Goal: Information Seeking & Learning: Learn about a topic

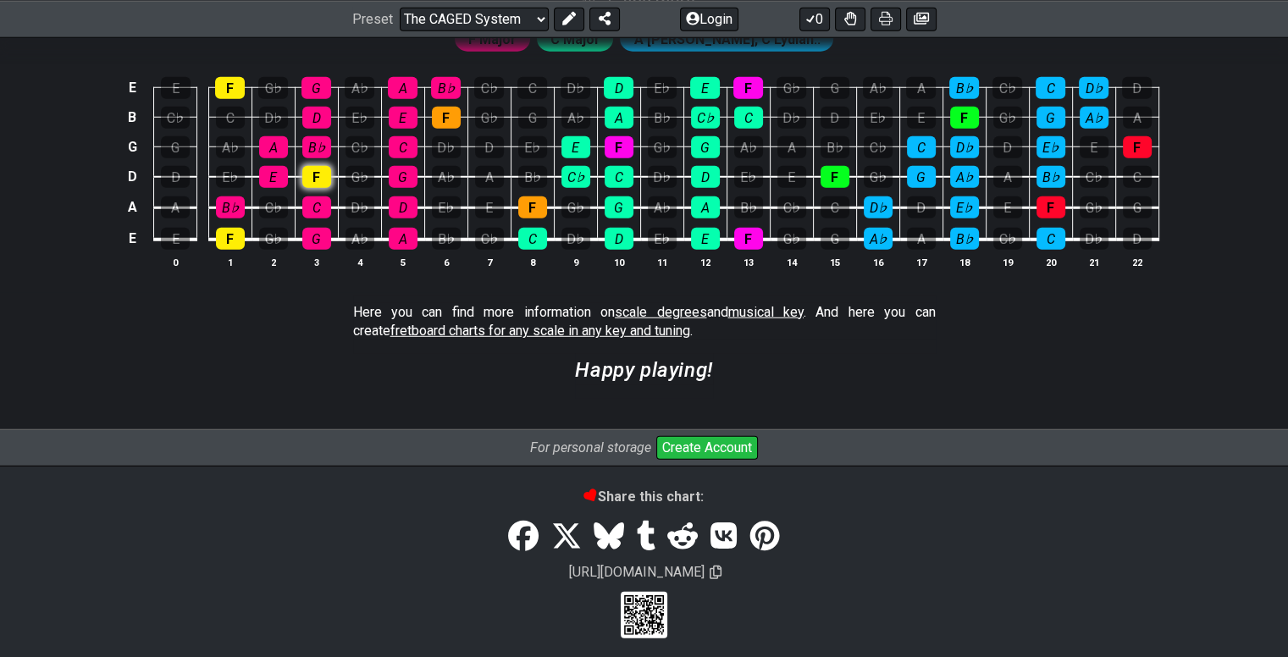
scroll to position [4712, 0]
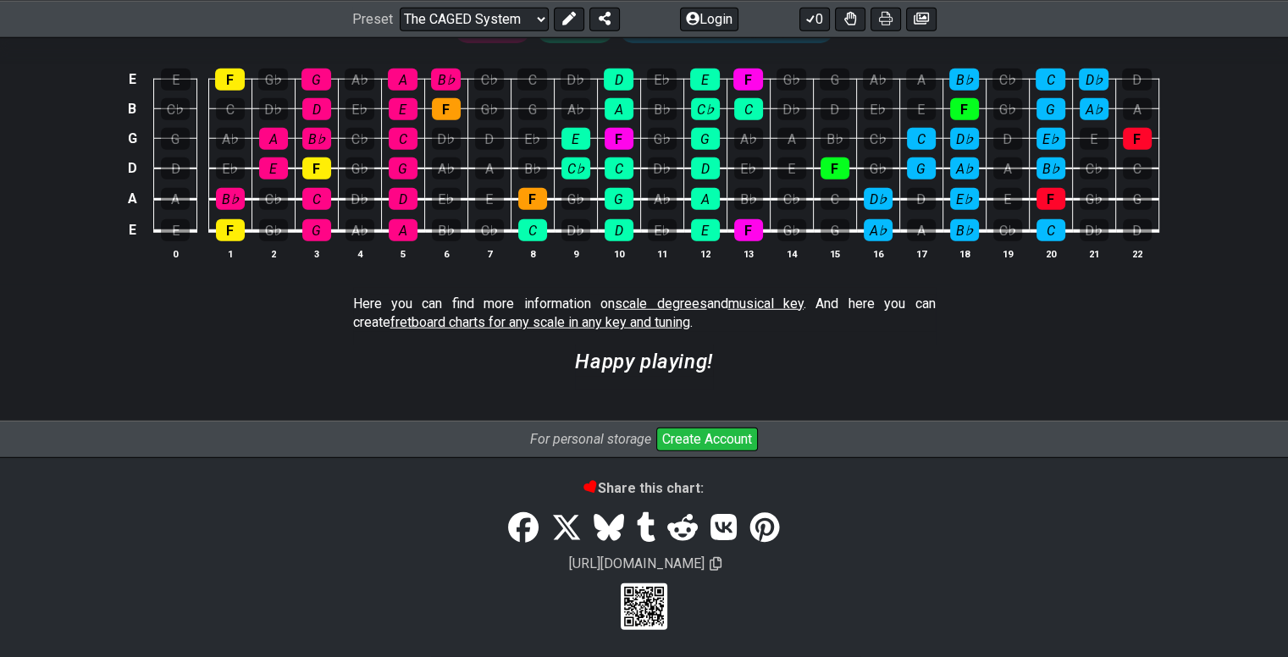
click at [630, 299] on span "scale degrees" at bounding box center [660, 303] width 91 height 16
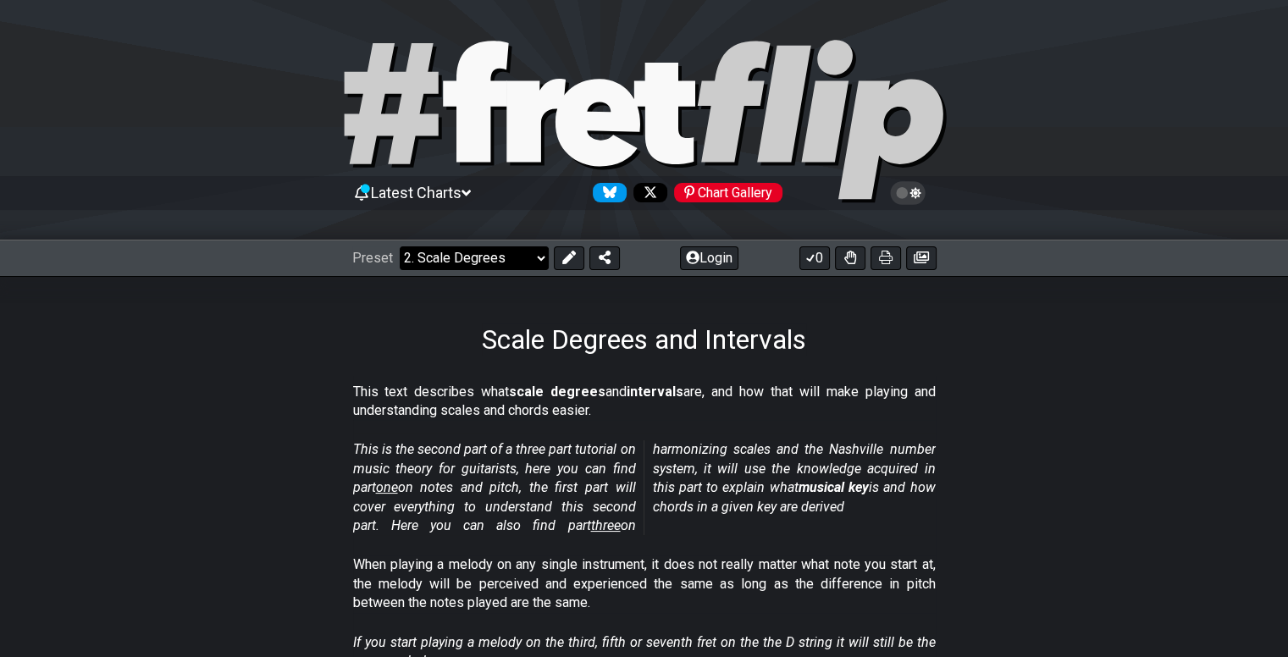
click at [505, 251] on select "Welcome to #fretflip! Initial Preset Custom Preset Minor Pentatonic Major Penta…" at bounding box center [474, 258] width 149 height 24
click at [400, 246] on select "Welcome to #fretflip! Initial Preset Custom Preset Minor Pentatonic Major Penta…" at bounding box center [474, 258] width 149 height 24
select select "/extended-chords"
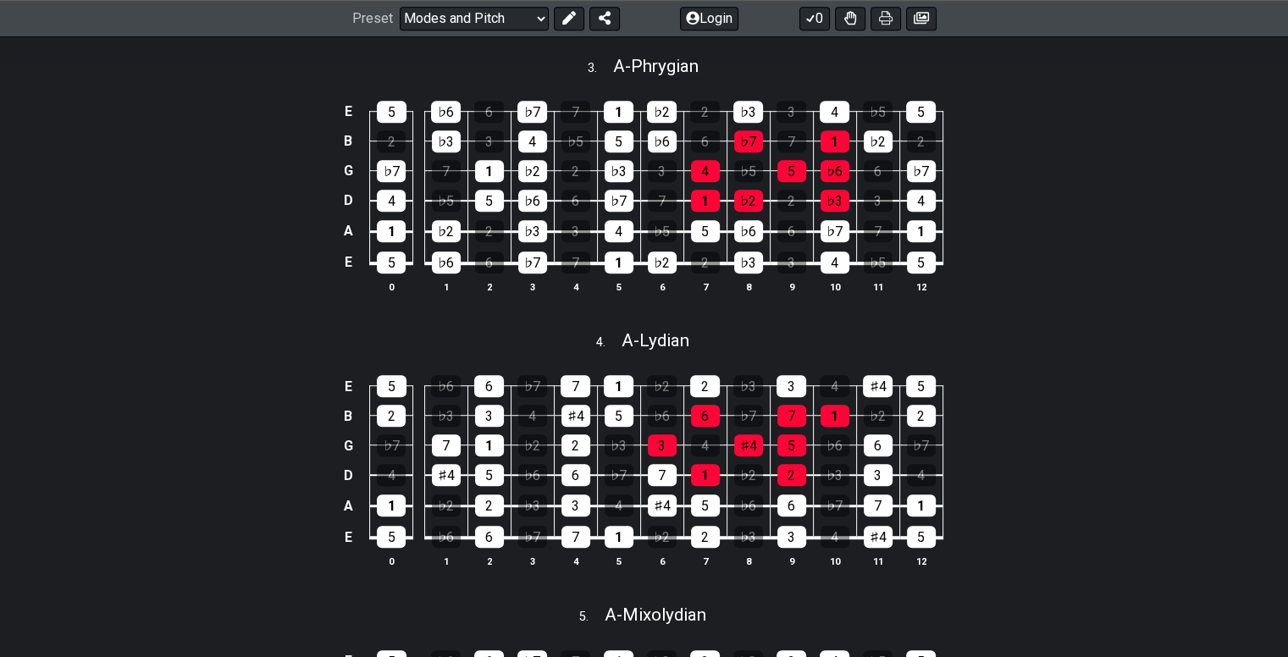
scroll to position [931, 0]
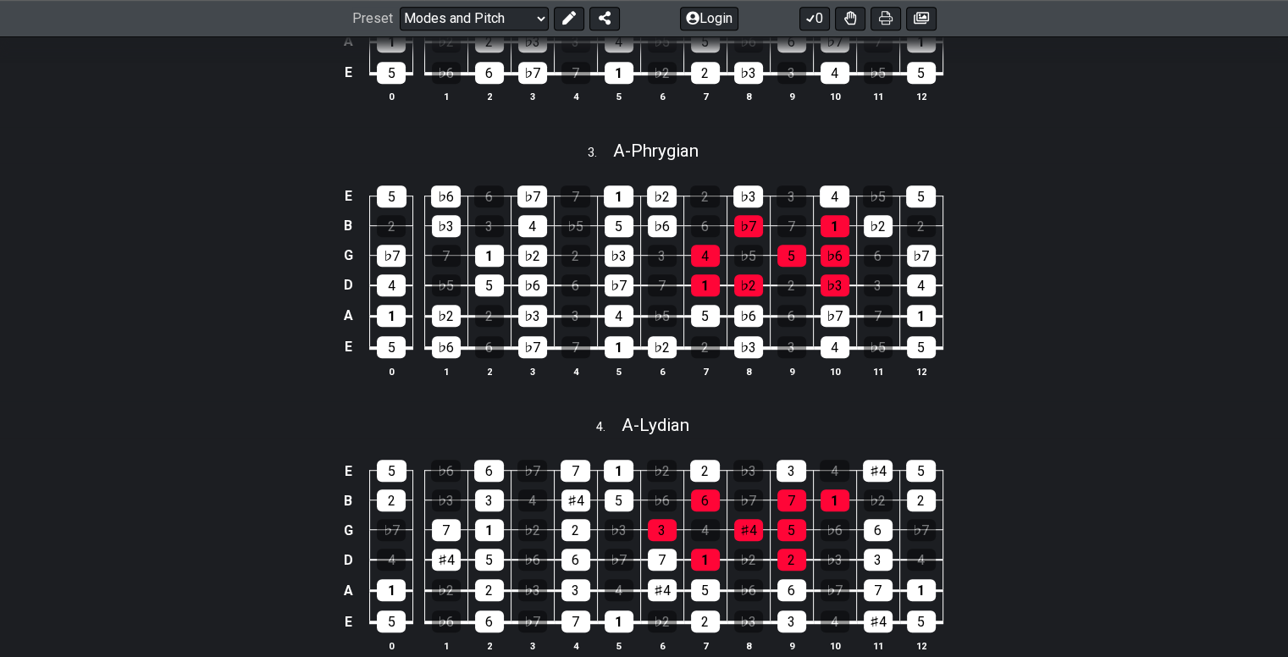
drag, startPoint x: 293, startPoint y: 242, endPoint x: 85, endPoint y: 245, distance: 207.4
click at [85, 245] on div "E 5 ♭6 6 ♭7 7 1 ♭2 2 ♭3 3 4 ♭5 5 B 2 ♭3 3 4 ♭5 5 ♭6 6 ♭7 7 1 ♭2 2 G ♭7 7 1 ♭2 2…" at bounding box center [644, 282] width 1288 height 238
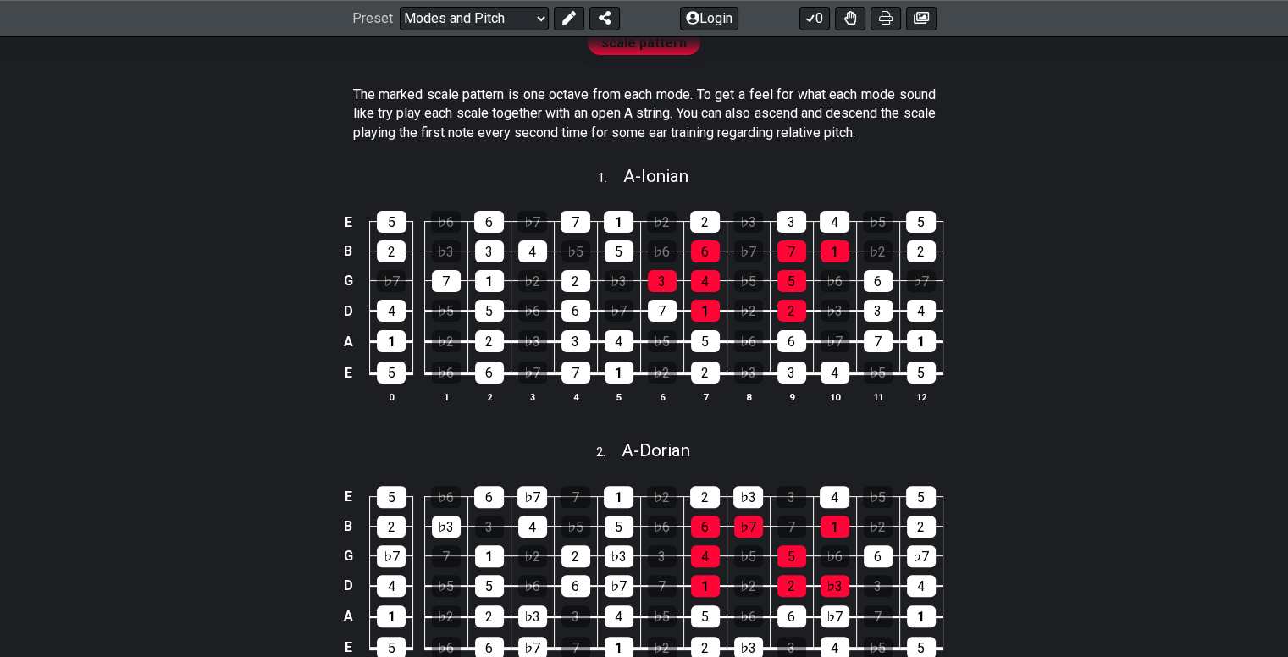
scroll to position [0, 0]
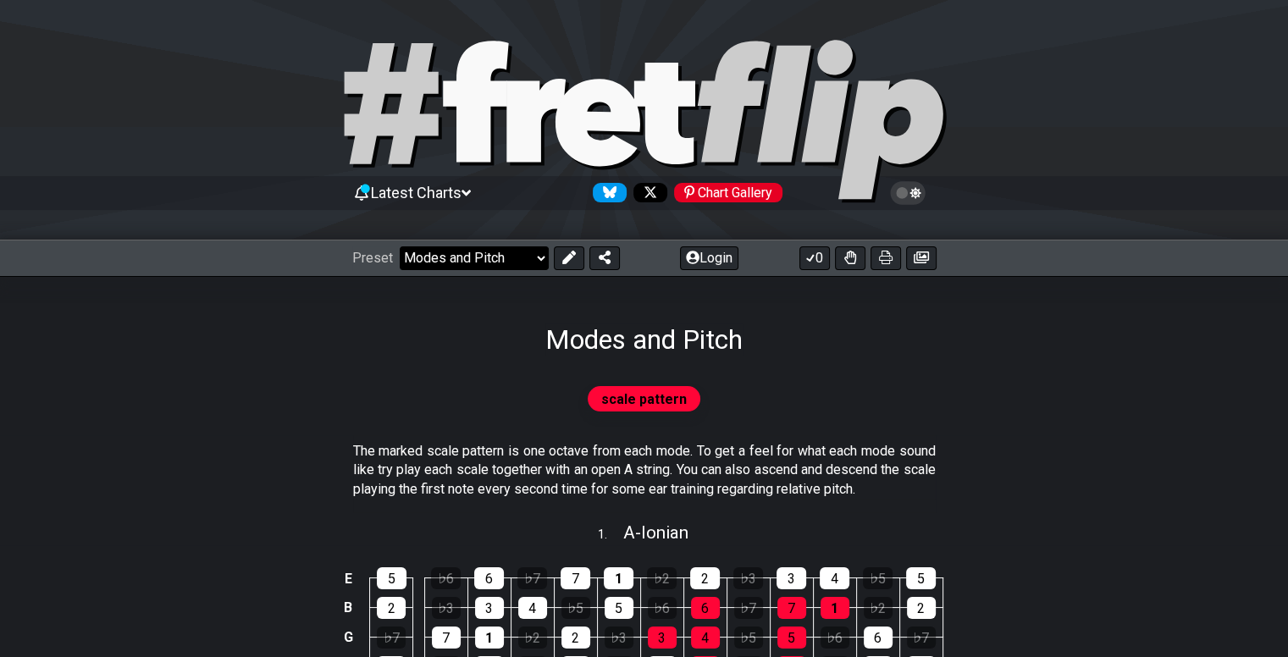
click at [517, 254] on select "Welcome to #fretflip! Initial Preset Custom Preset Minor Pentatonic Major Penta…" at bounding box center [474, 258] width 149 height 24
click at [400, 246] on select "Welcome to #fretflip! Initial Preset Custom Preset Minor Pentatonic Major Penta…" at bounding box center [474, 258] width 149 height 24
select select "/modes-and-relative-pitch"
select select "C"
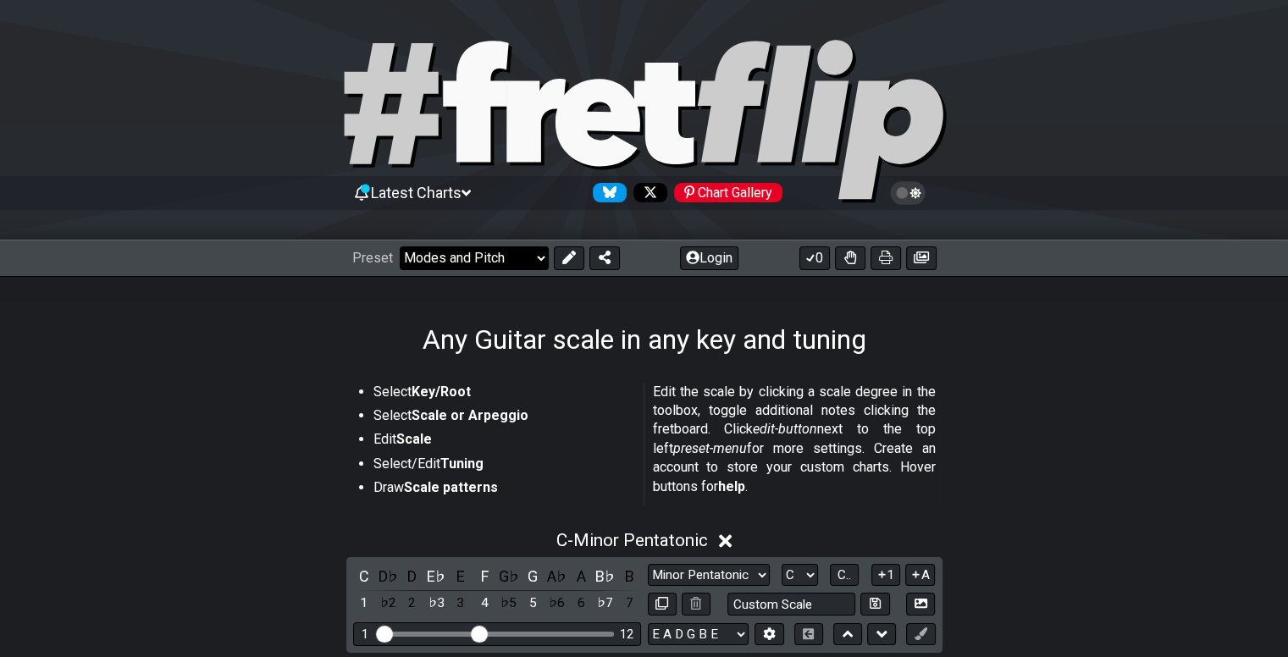
select select "/guitar-scales"
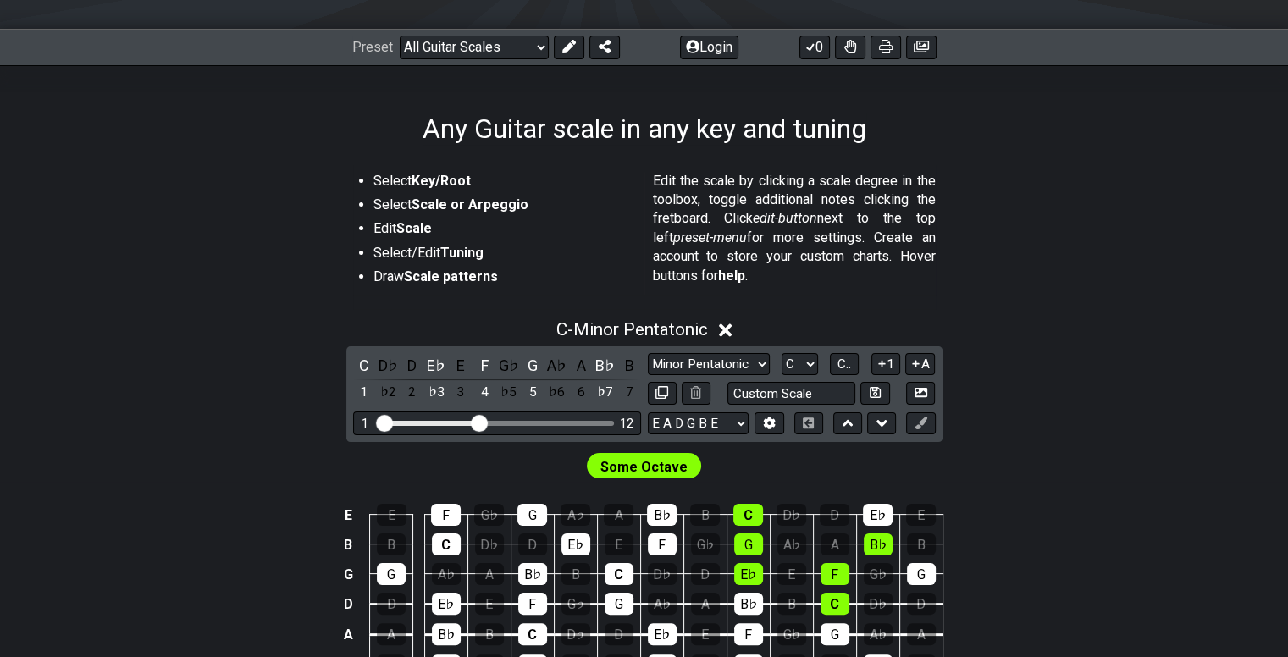
scroll to position [200, 0]
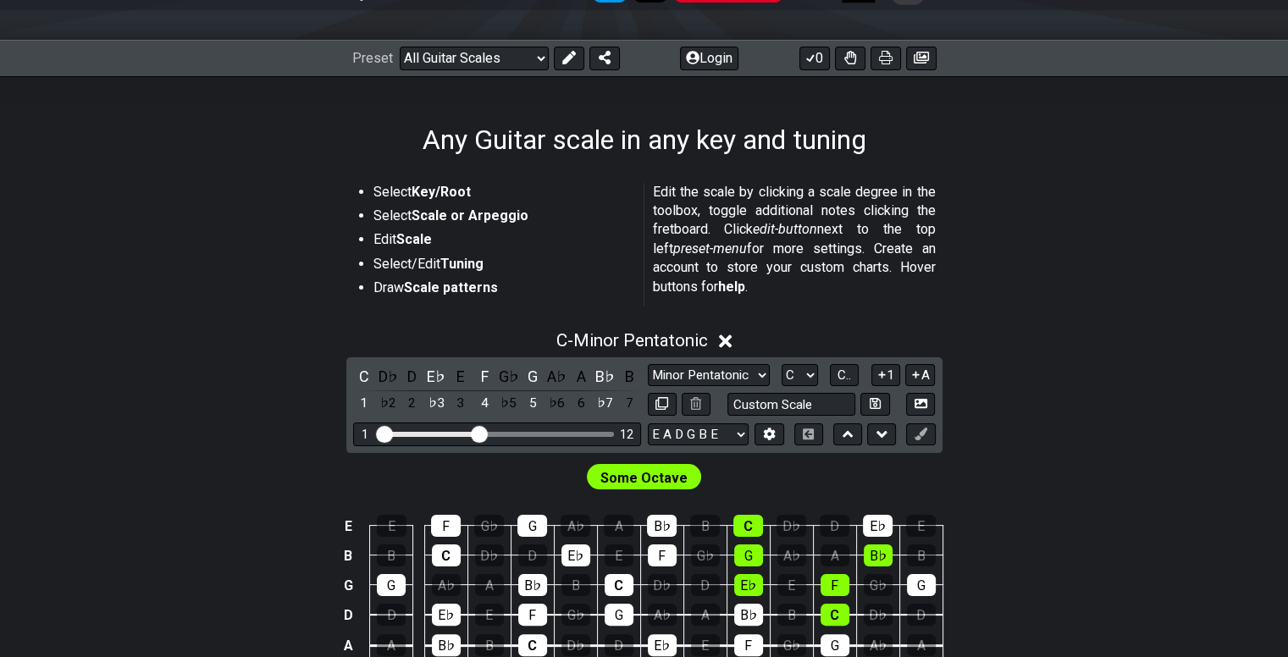
click at [722, 361] on div "C D♭ D E♭ E F G♭ G A♭ A B♭ B 1 ♭2 2 ♭3 3 4 ♭5 5 ♭6 6 ♭7 7 Minor Pentatonic Root…" at bounding box center [644, 405] width 596 height 96
click at [714, 368] on select "Minor Pentatonic Root Minor Pentatonic Major Pentatonic Minor Blues Major Blues…" at bounding box center [709, 375] width 122 height 23
select select "Phrygian Dominant"
click at [648, 364] on select "Minor Pentatonic Root Minor Pentatonic Major Pentatonic Minor Blues Major Blues…" at bounding box center [709, 375] width 122 height 23
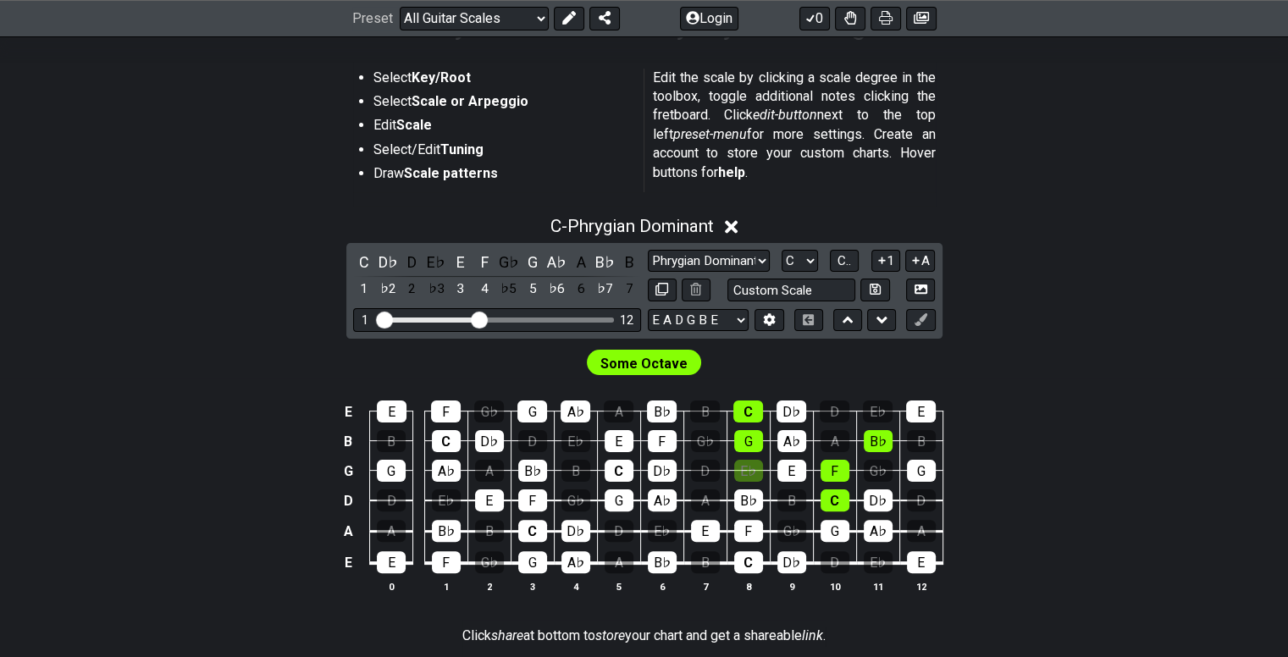
scroll to position [284, 0]
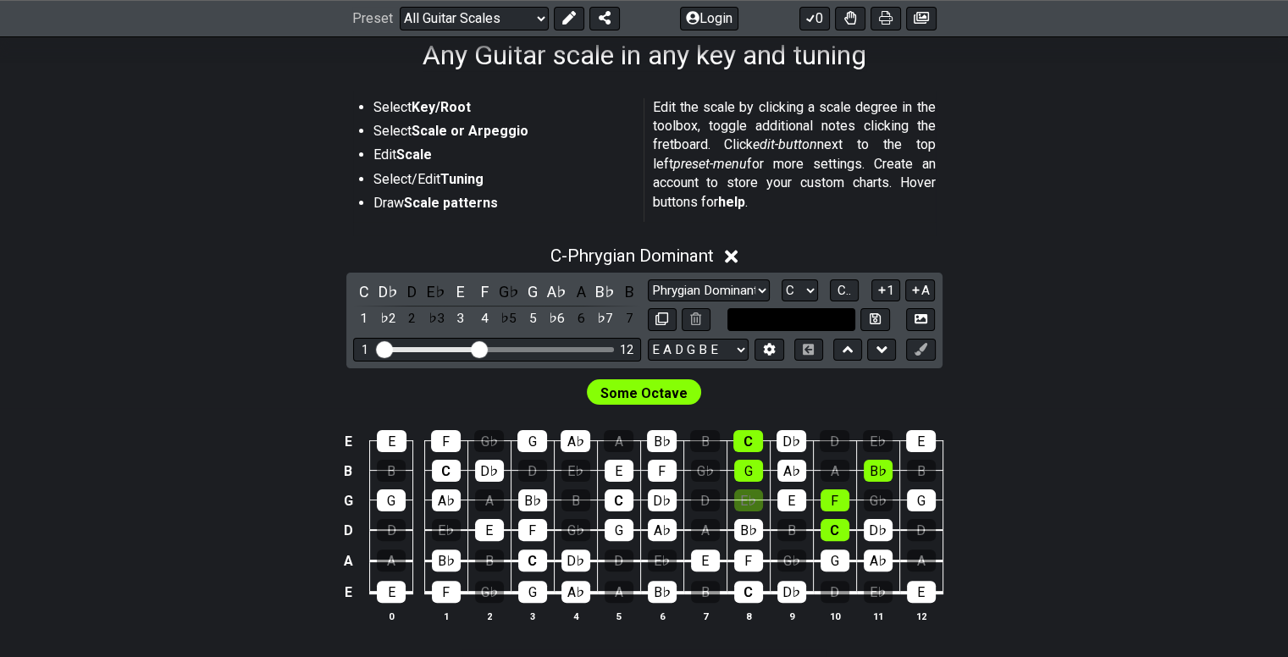
click at [809, 312] on input "text" at bounding box center [791, 319] width 129 height 23
type input "C"
type input "H"
type input "Custom Scale"
click at [1143, 262] on div "C - Phrygian Dominant" at bounding box center [644, 250] width 1288 height 31
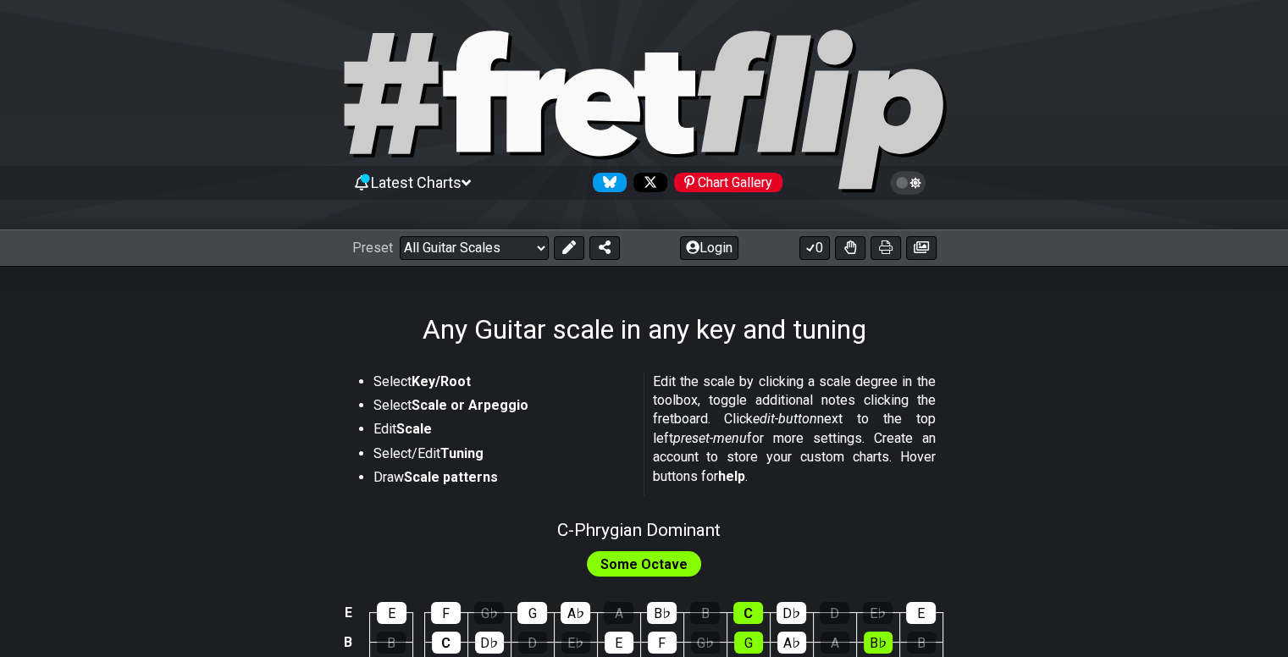
scroll to position [0, 0]
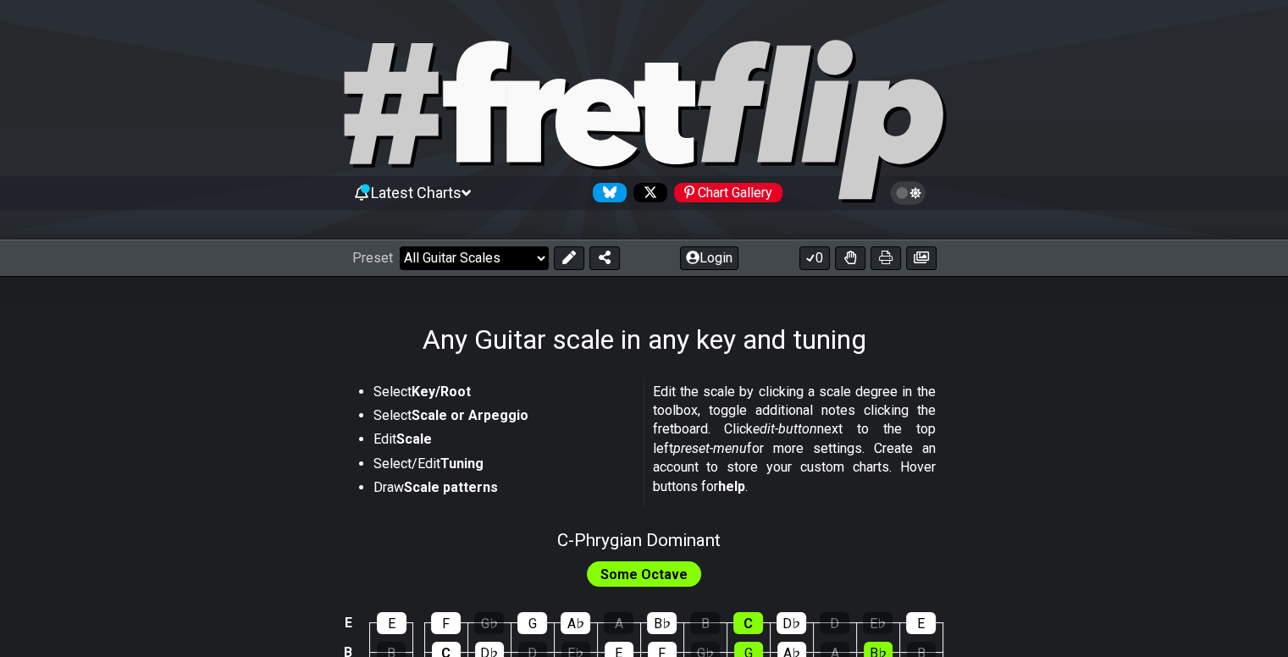
click at [503, 258] on select "Welcome to #fretflip! Initial Preset Custom Preset Minor Pentatonic Major Penta…" at bounding box center [474, 258] width 149 height 24
click at [439, 190] on span "Latest Charts" at bounding box center [416, 193] width 91 height 18
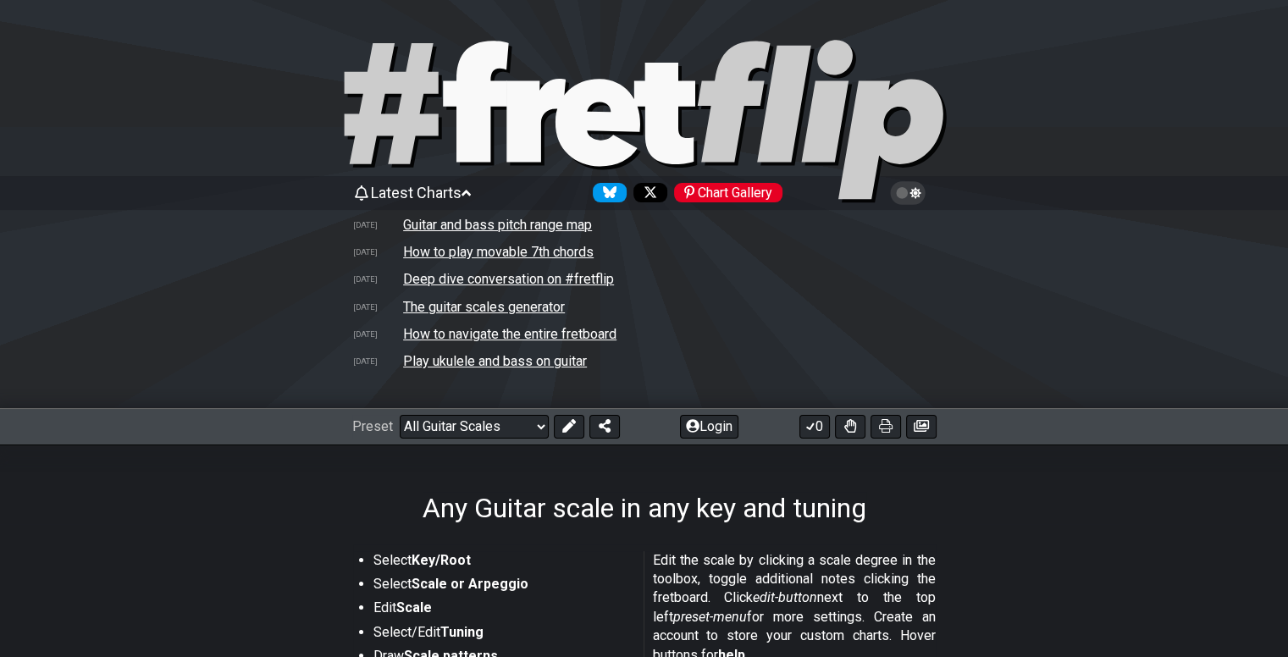
click at [491, 328] on td "How to navigate the entire fretboard" at bounding box center [509, 334] width 215 height 18
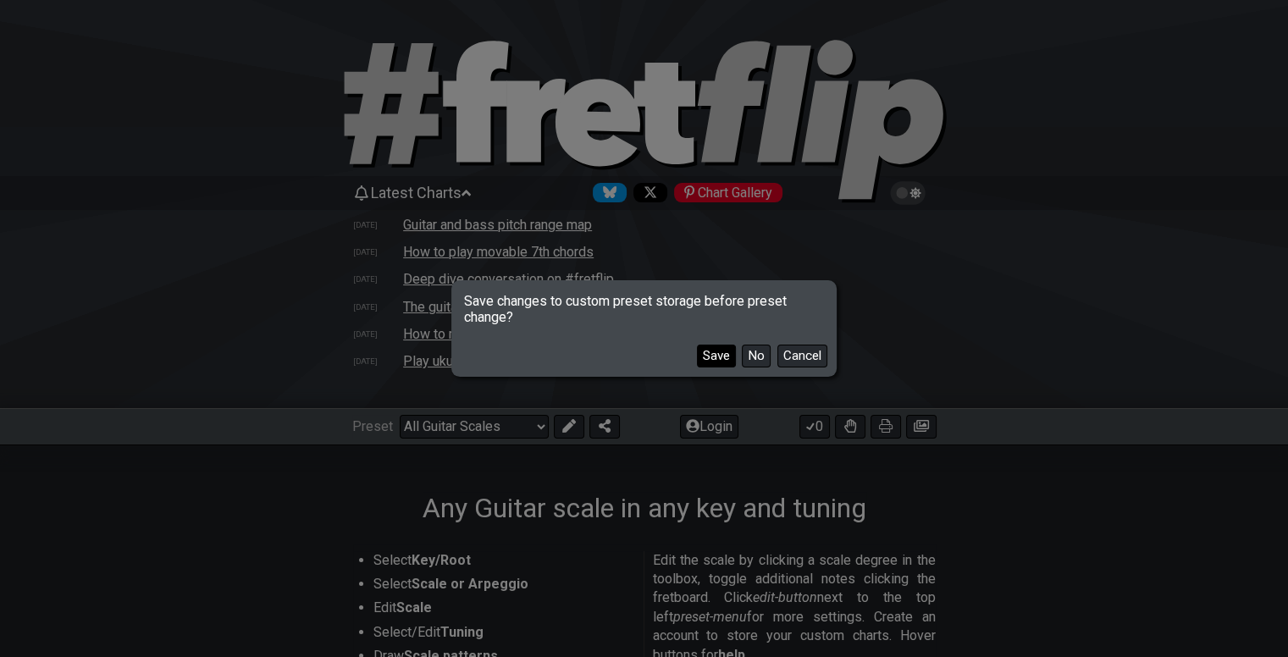
click at [725, 356] on button "Save" at bounding box center [716, 356] width 39 height 23
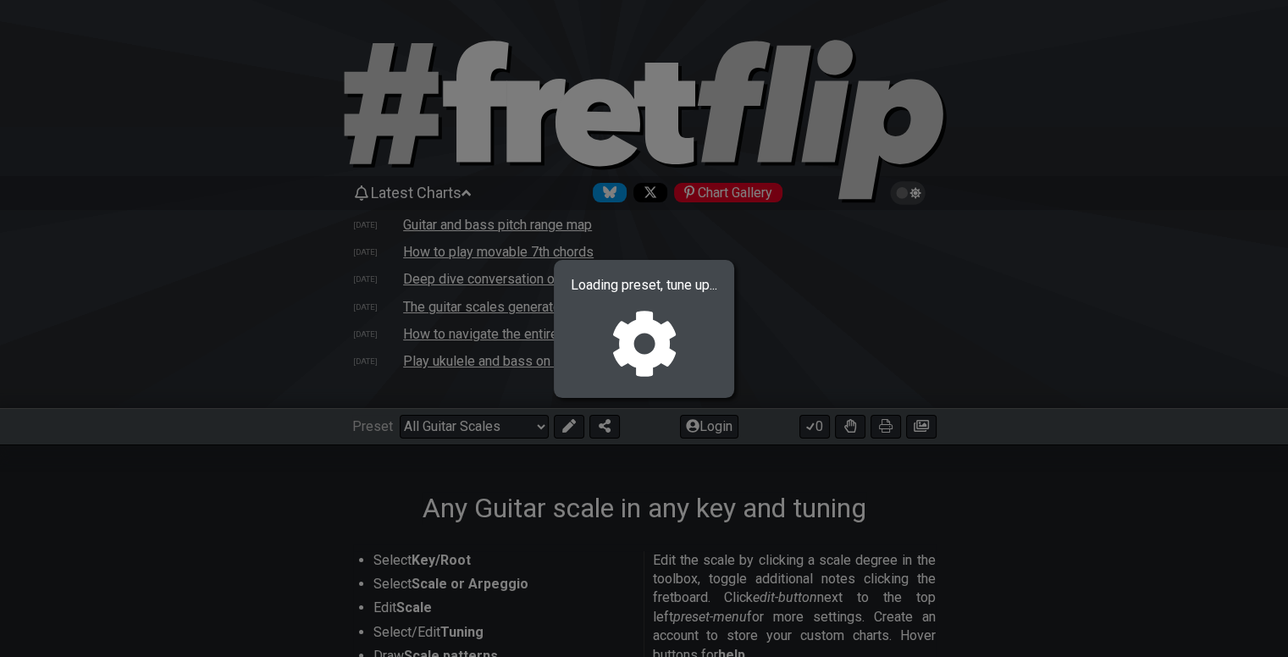
select select "/welcome"
